Goal: Check status: Check status

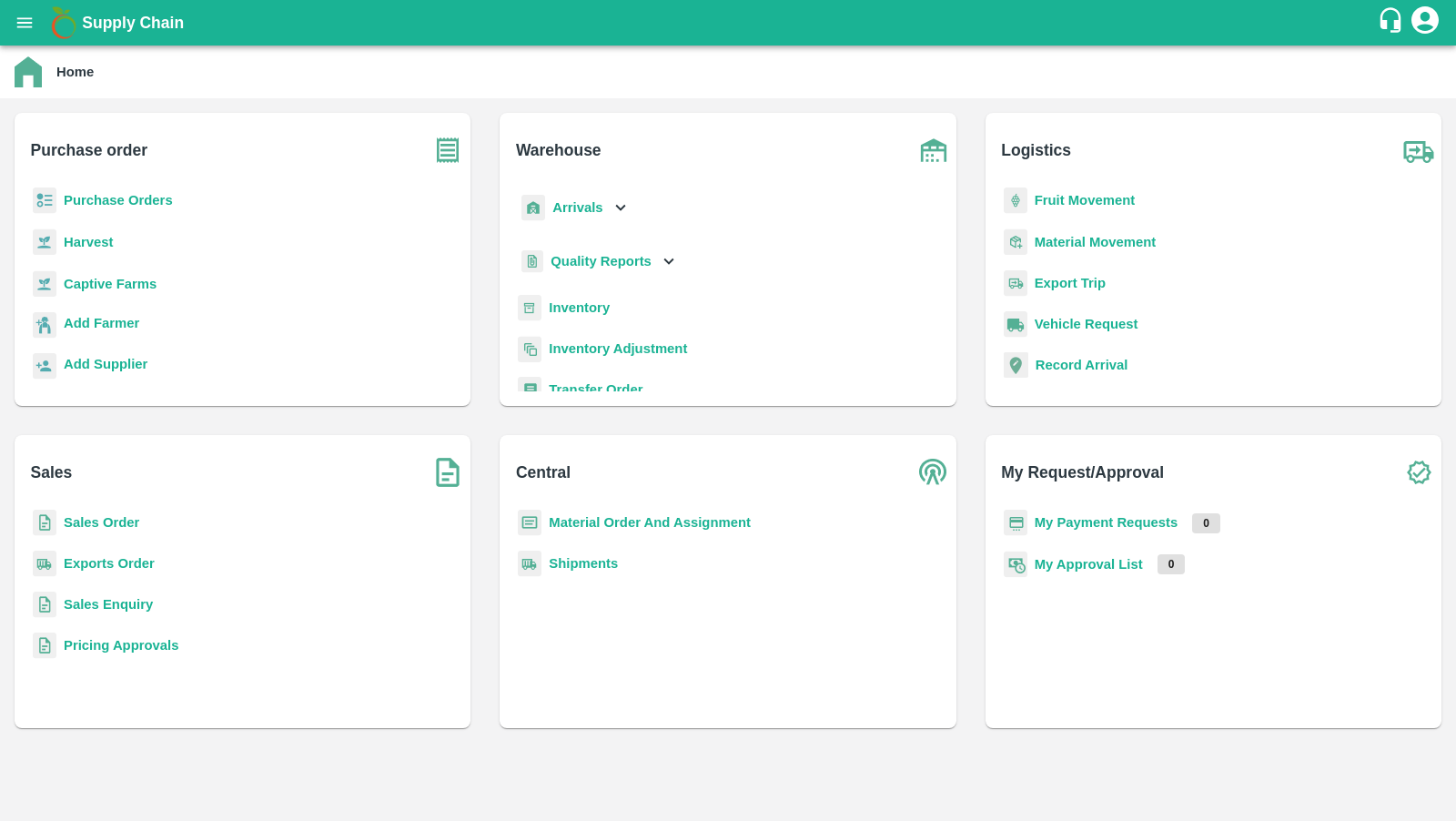
click at [101, 516] on b "Sales Order" at bounding box center [101, 522] width 76 height 14
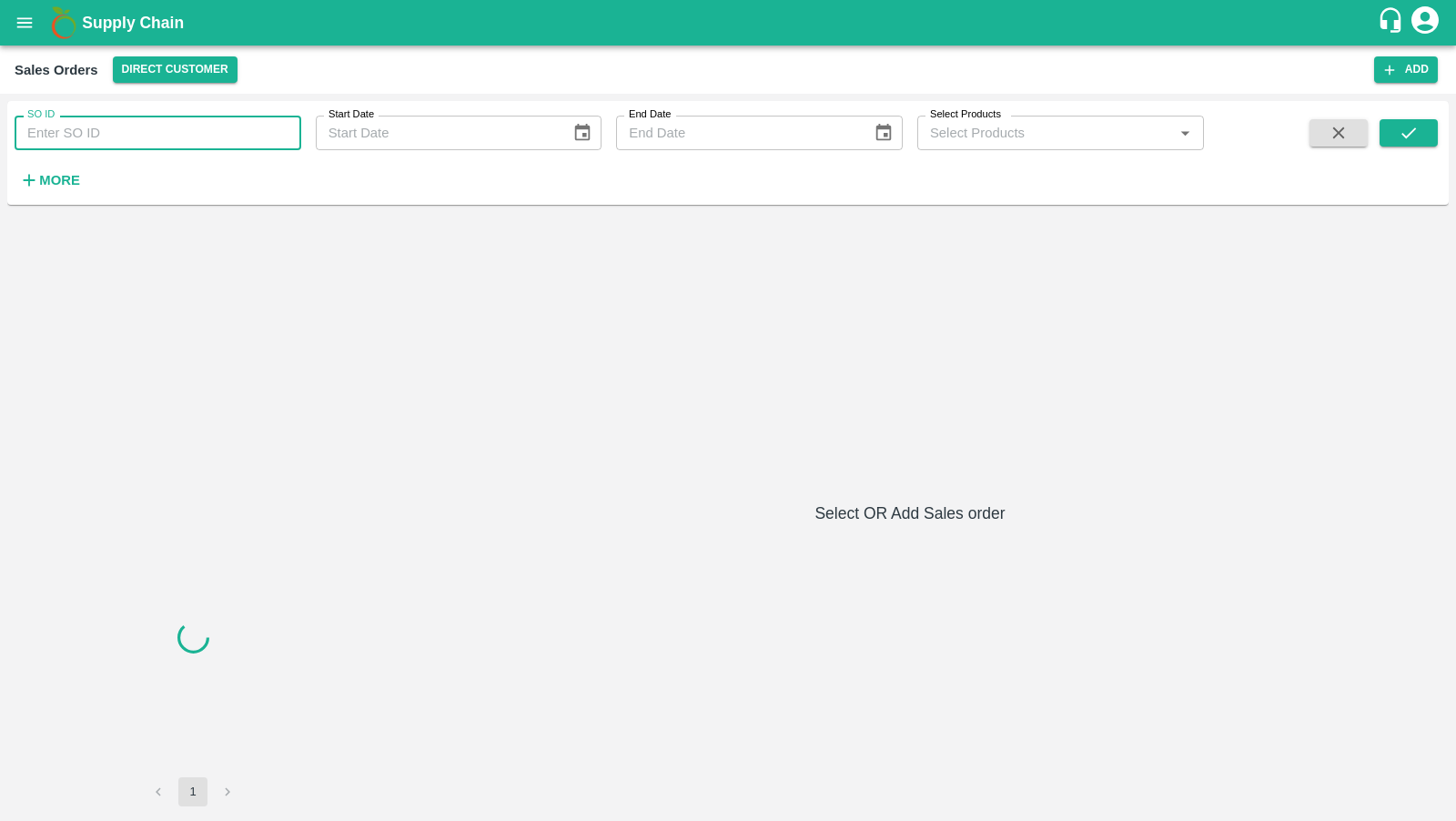
click at [239, 143] on input "SO ID" at bounding box center [157, 133] width 286 height 34
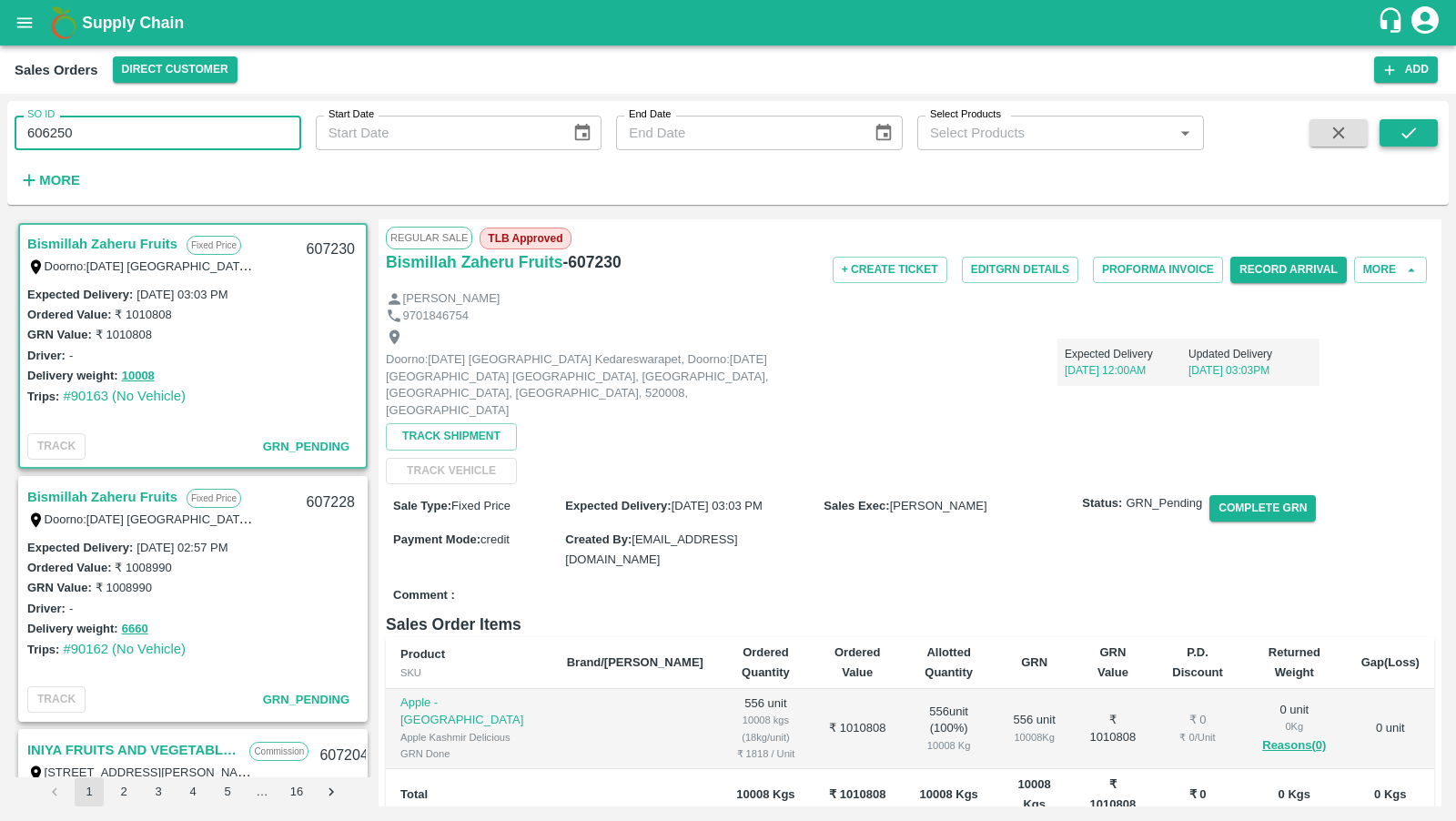
type input "606250"
click at [1422, 124] on button "submit" at bounding box center [1408, 132] width 58 height 27
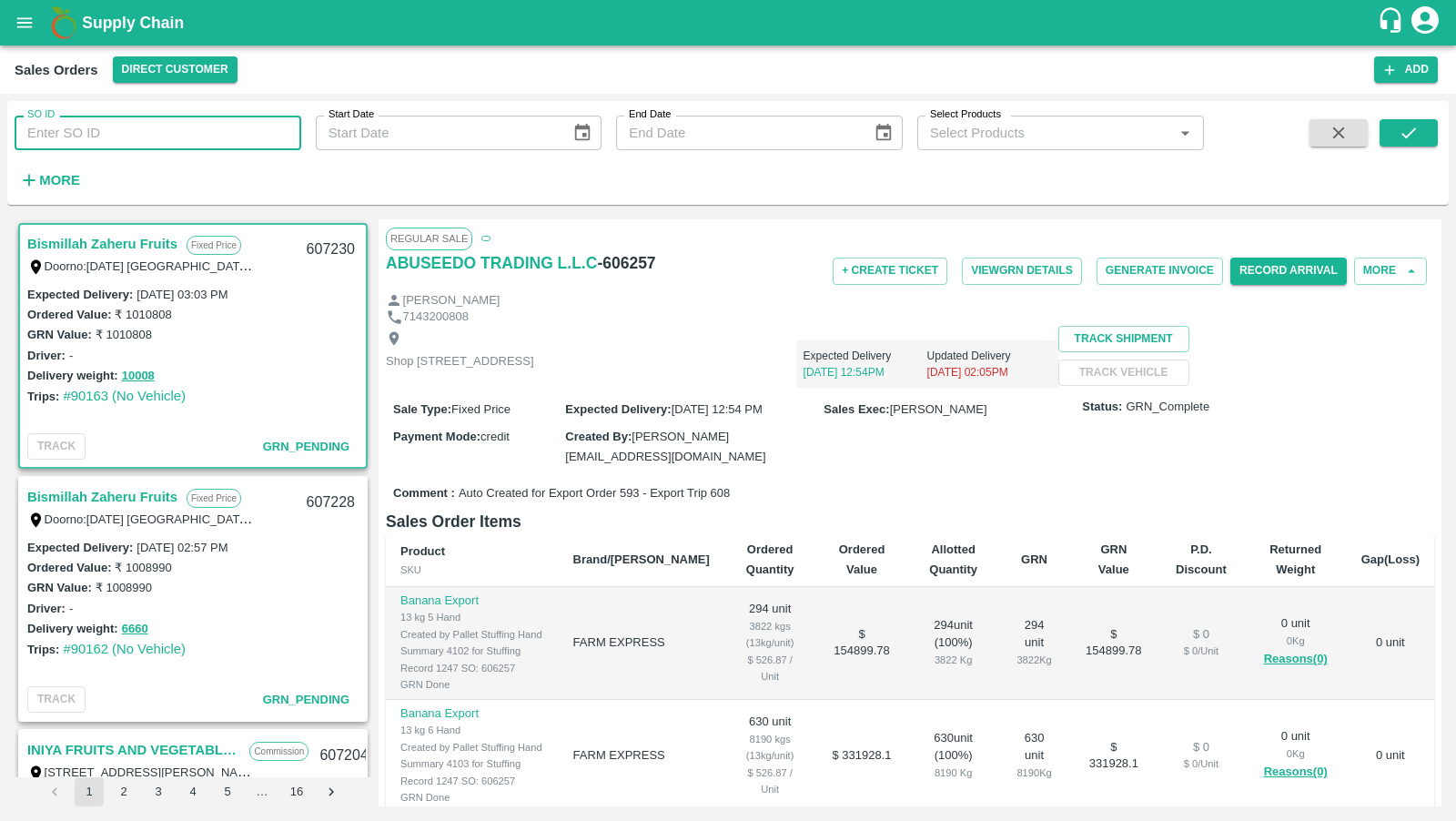
click at [216, 121] on input "SO ID" at bounding box center [157, 133] width 286 height 34
paste input "606257"
type input "606257"
click at [1414, 145] on button "submit" at bounding box center [1408, 132] width 58 height 27
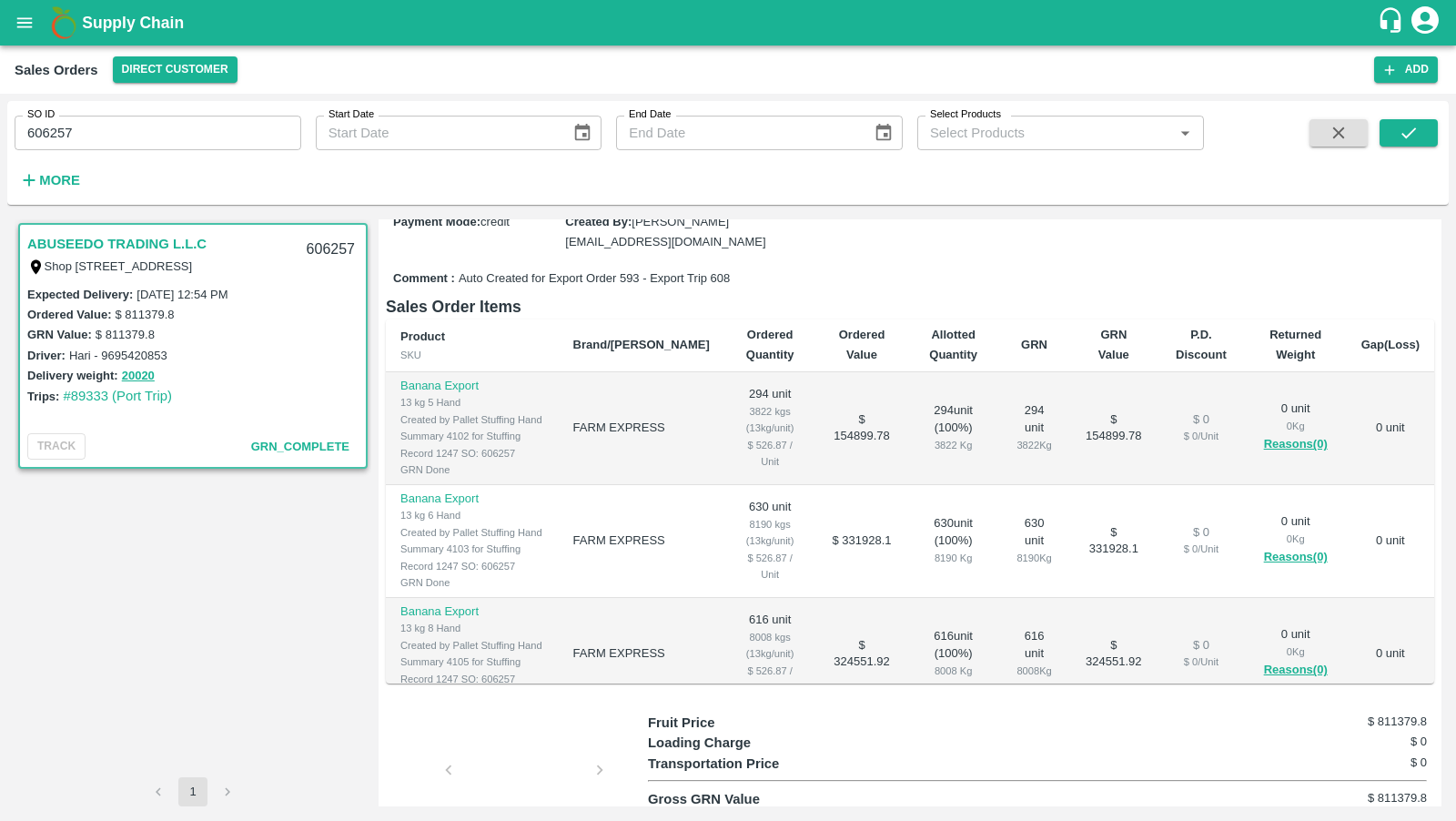
scroll to position [339, 0]
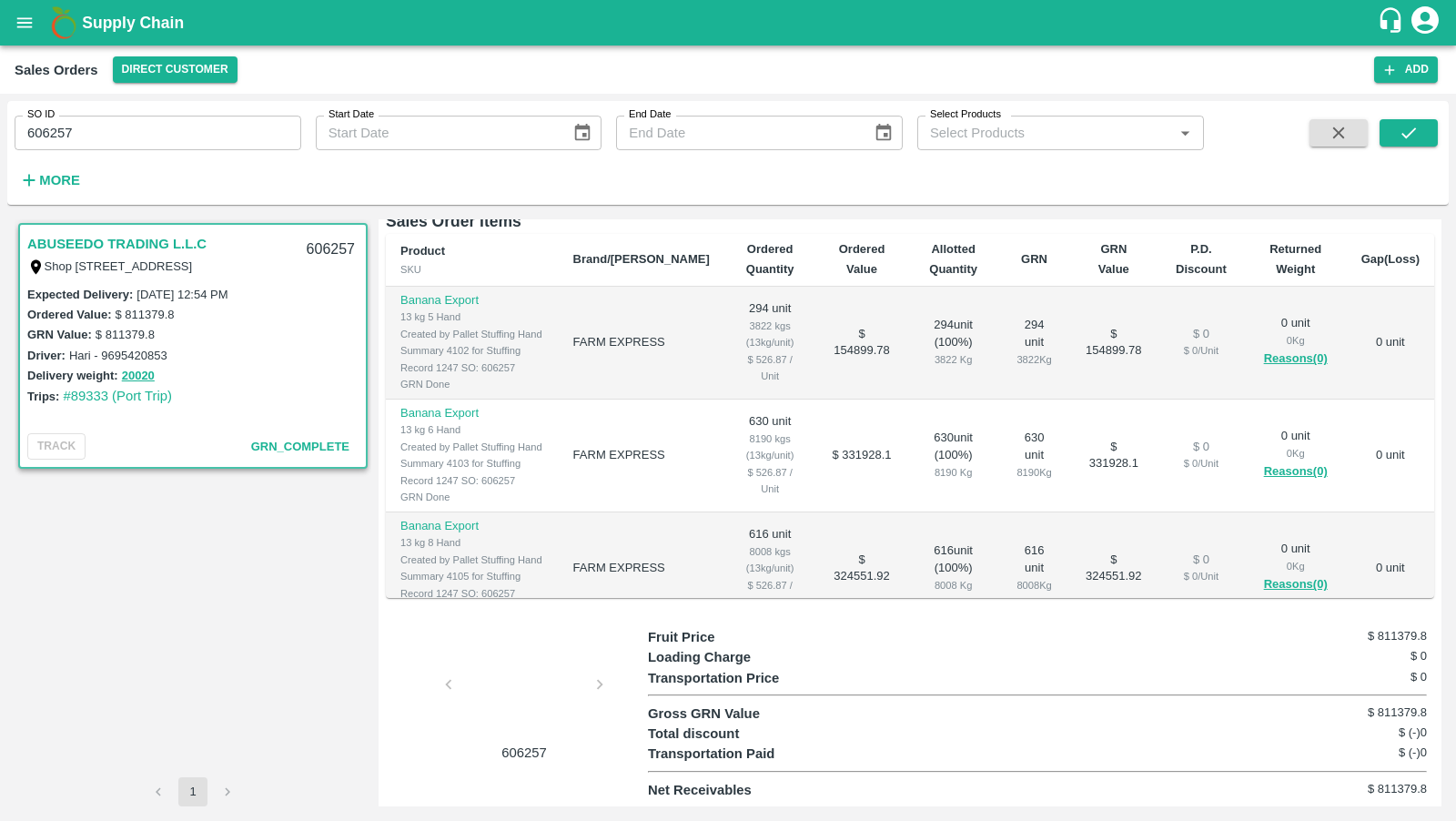
click at [551, 686] on div at bounding box center [524, 690] width 136 height 97
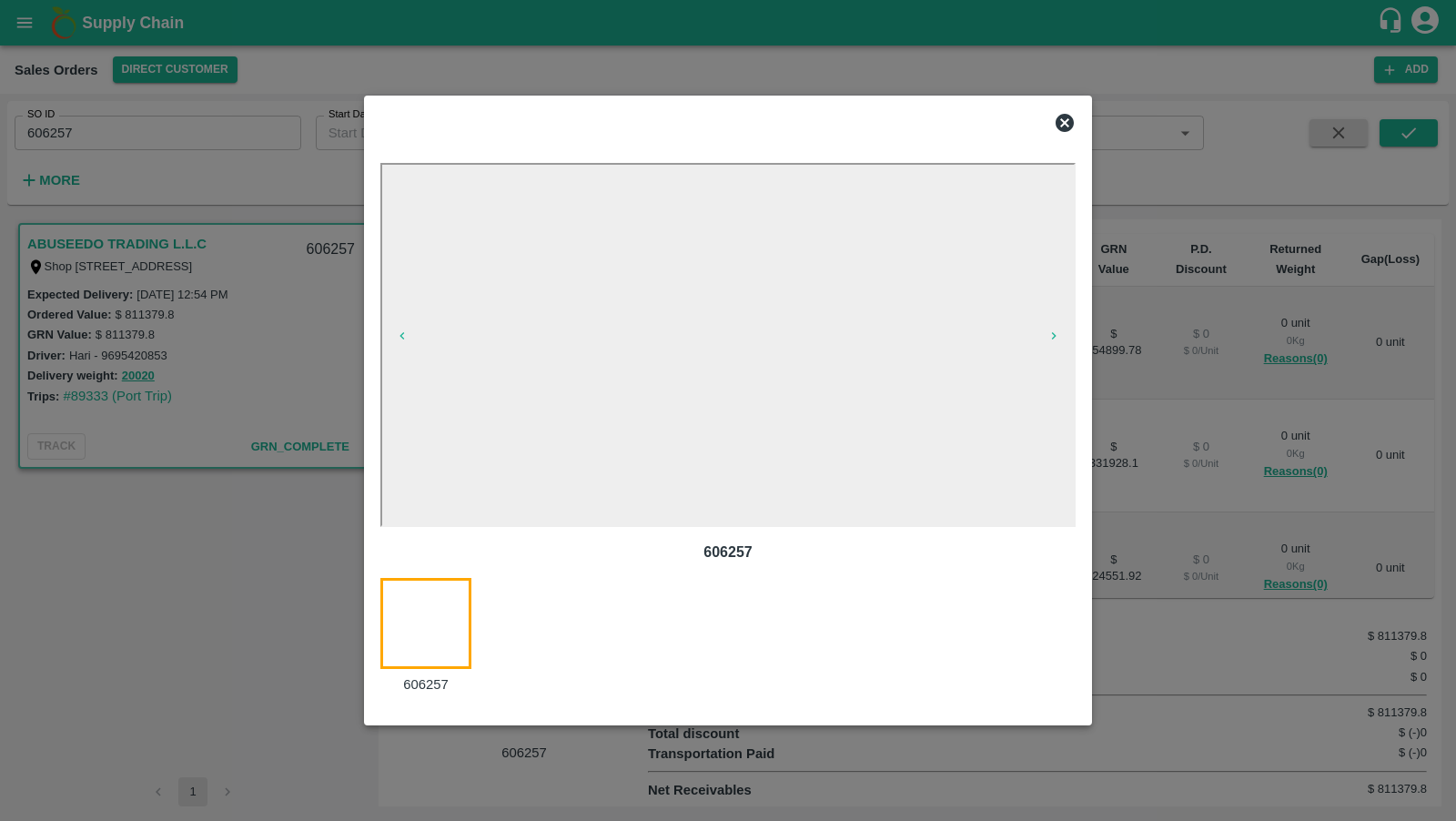
click at [874, 62] on div at bounding box center [728, 410] width 1456 height 821
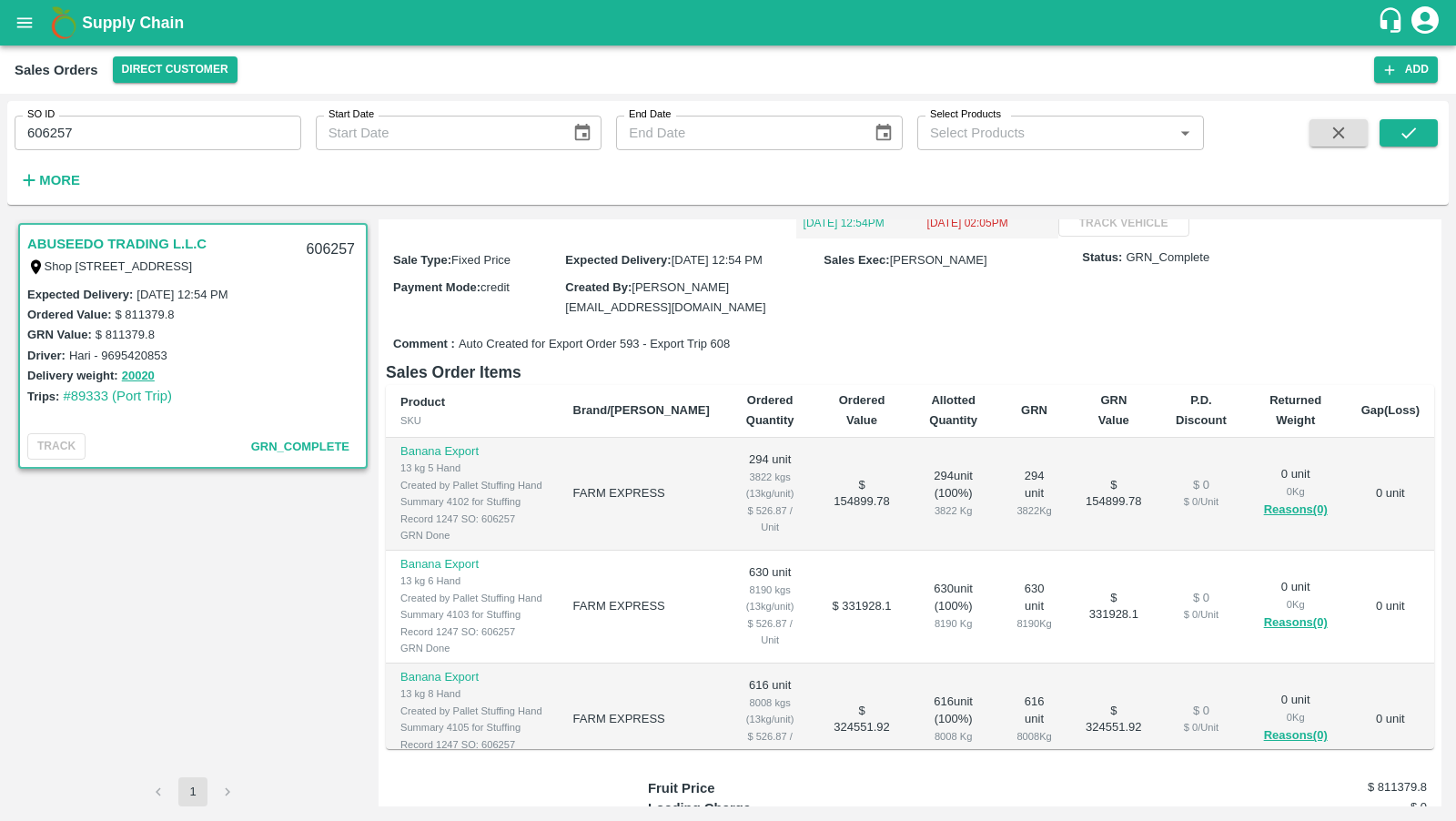
scroll to position [150, 0]
